Goal: Find specific fact

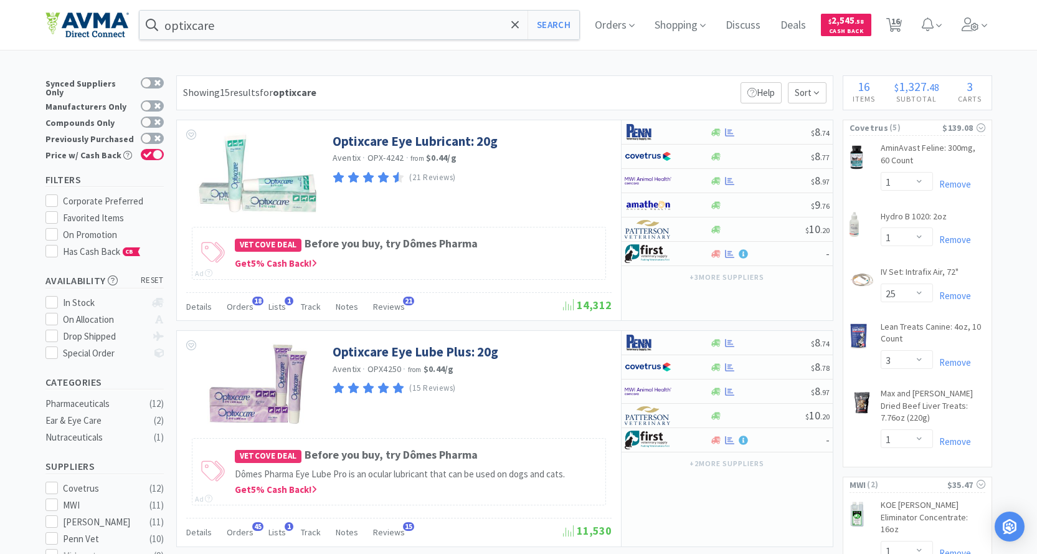
select select "1"
select select "25"
select select "3"
select select "1"
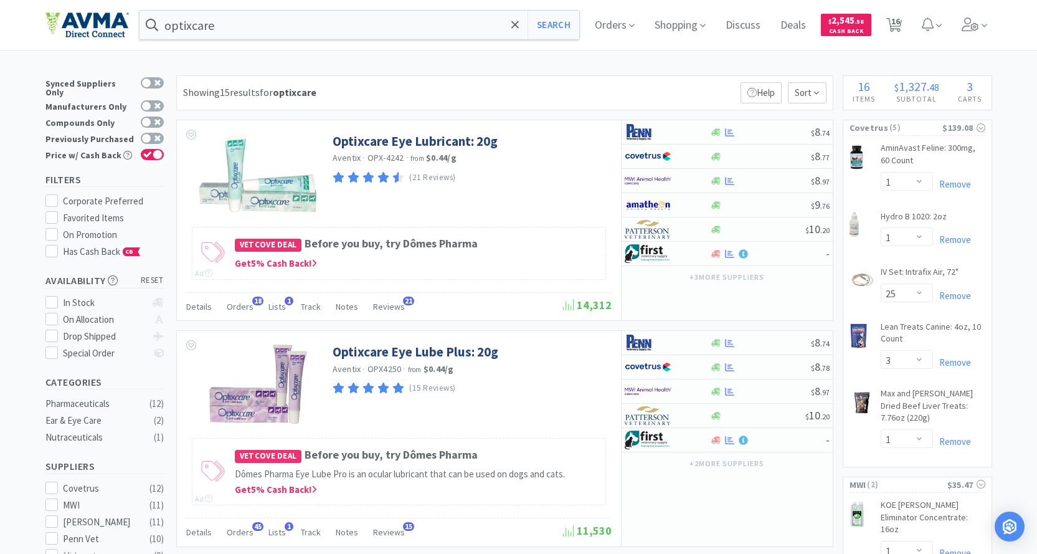
select select "1"
select select "2"
select select "3"
select select "96"
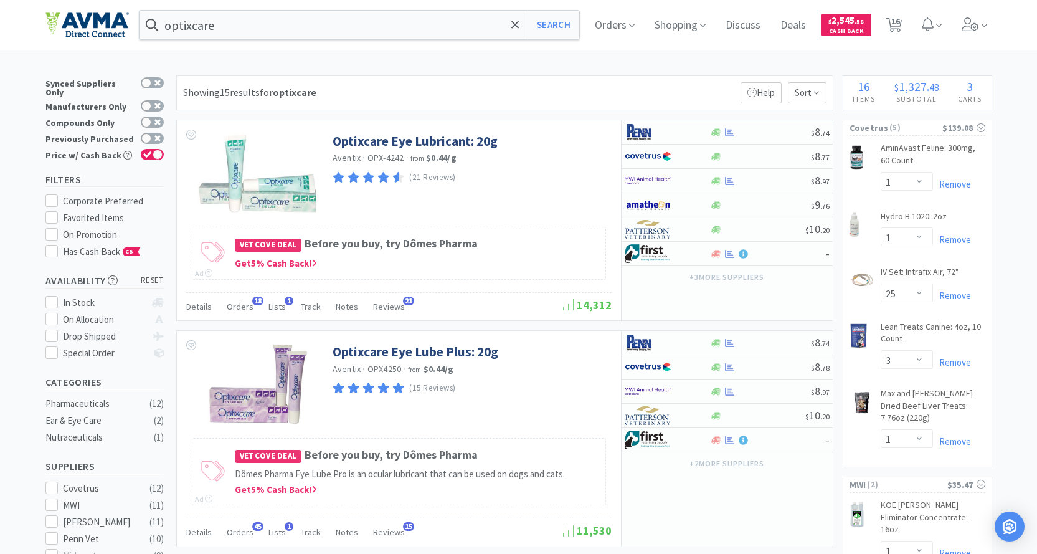
select select "3"
select select "1"
select select "12"
select select "1"
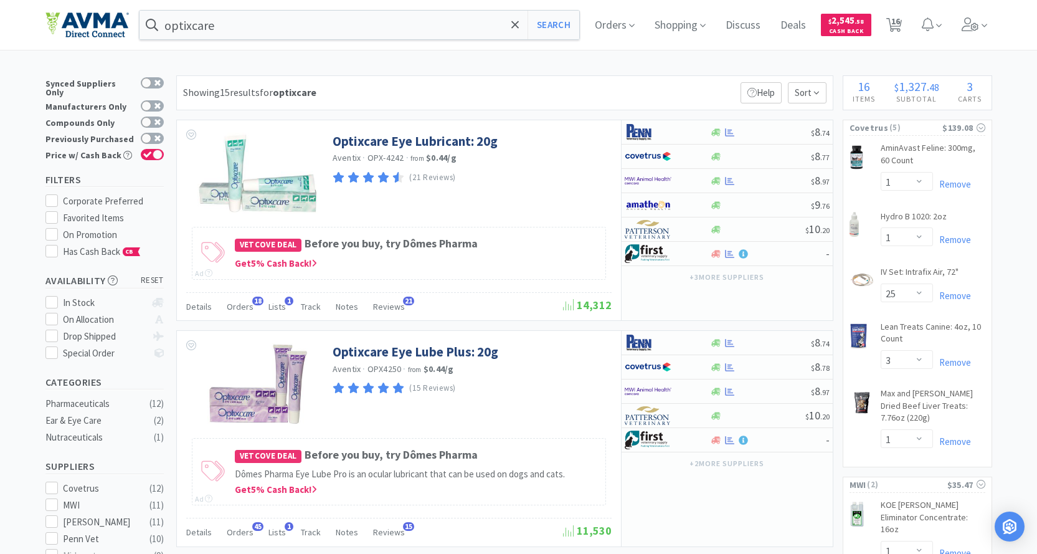
select select "1"
